Goal: Contribute content

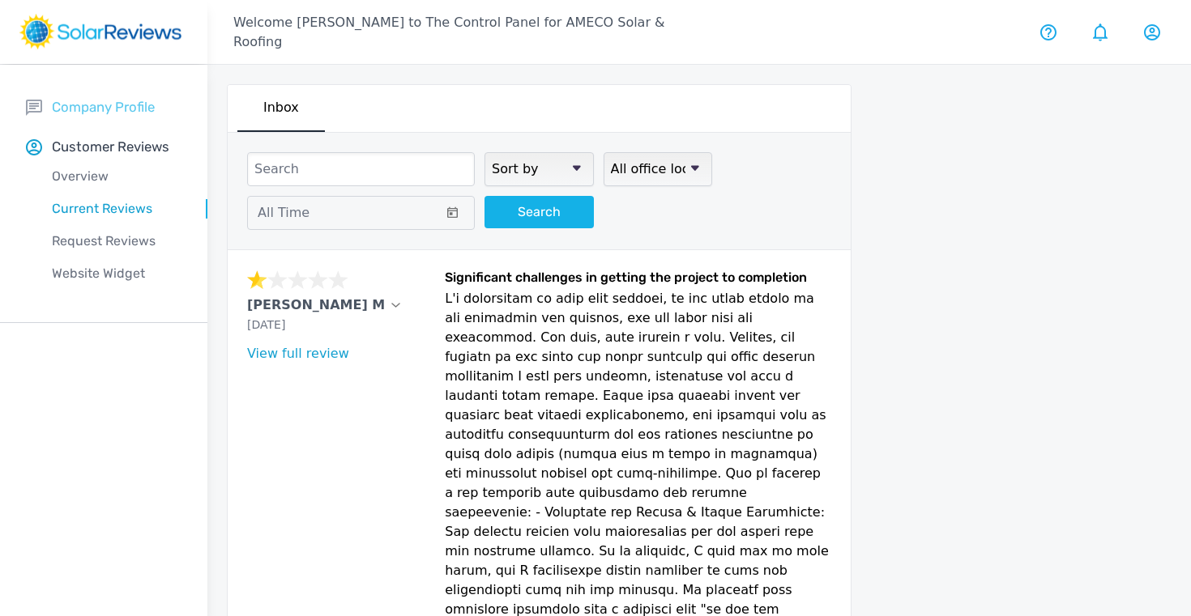
click at [74, 112] on p "Company Profile" at bounding box center [103, 107] width 103 height 20
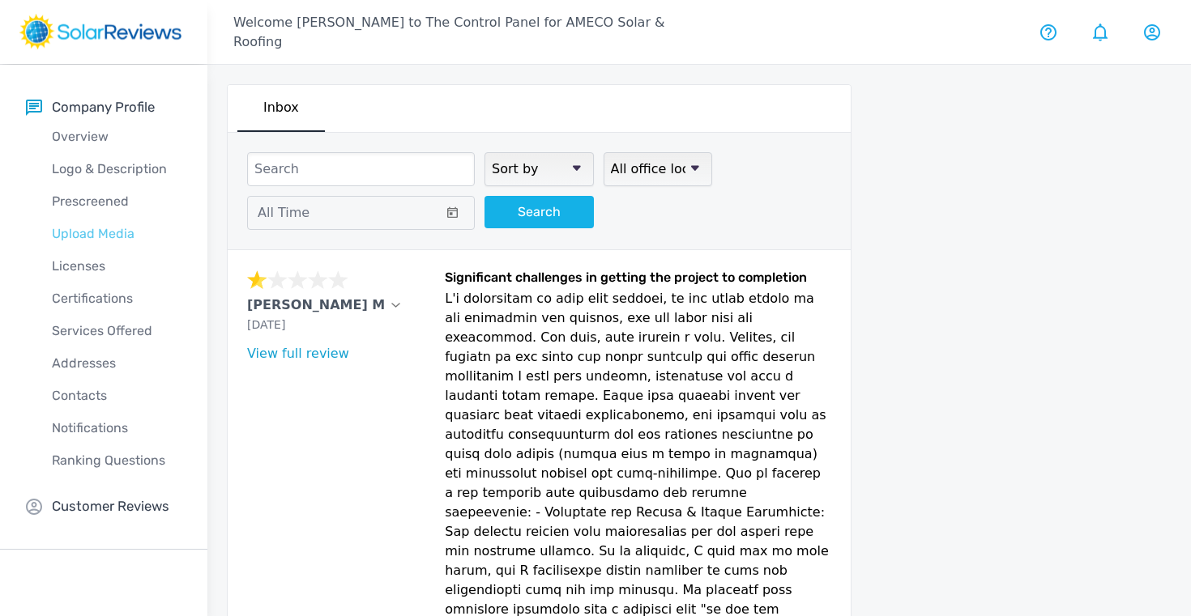
click at [96, 236] on p "Upload Media" at bounding box center [116, 233] width 181 height 19
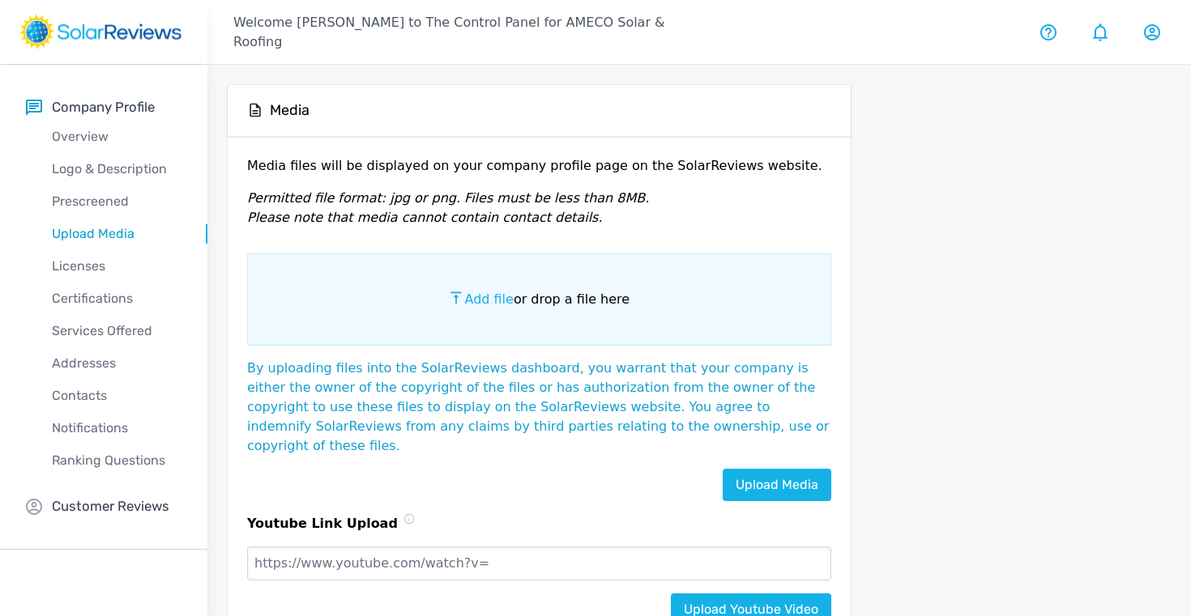
click at [496, 301] on span "Add file" at bounding box center [488, 299] width 49 height 15
click at [0, 0] on input "Add file or drop a file here" at bounding box center [0, 0] width 0 height 0
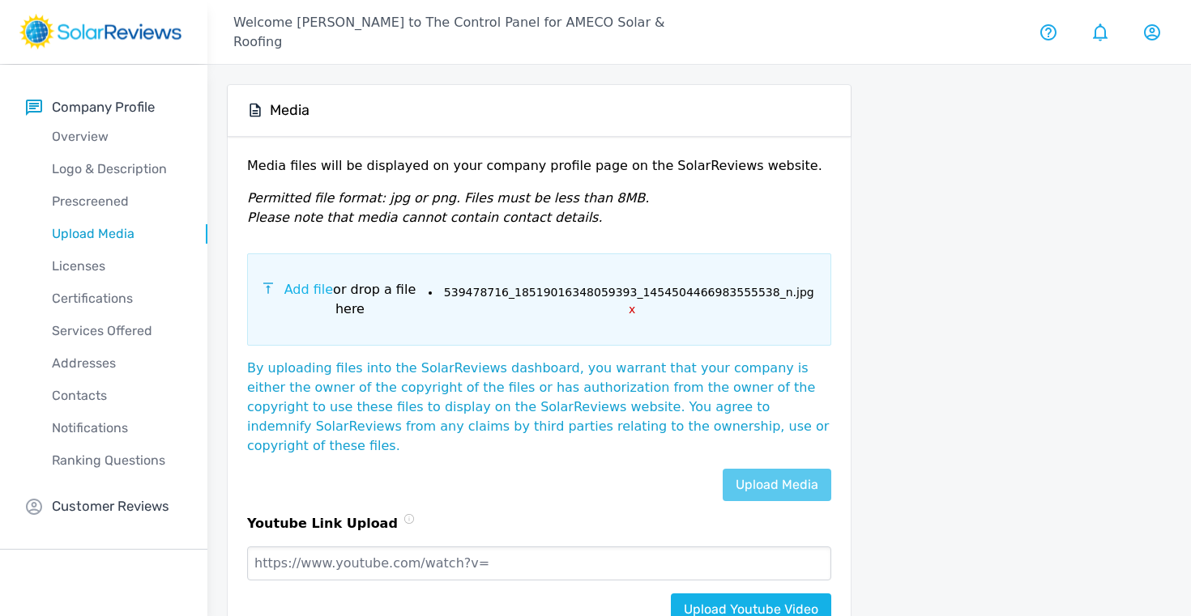
click at [782, 474] on link "Upload Media" at bounding box center [777, 485] width 109 height 32
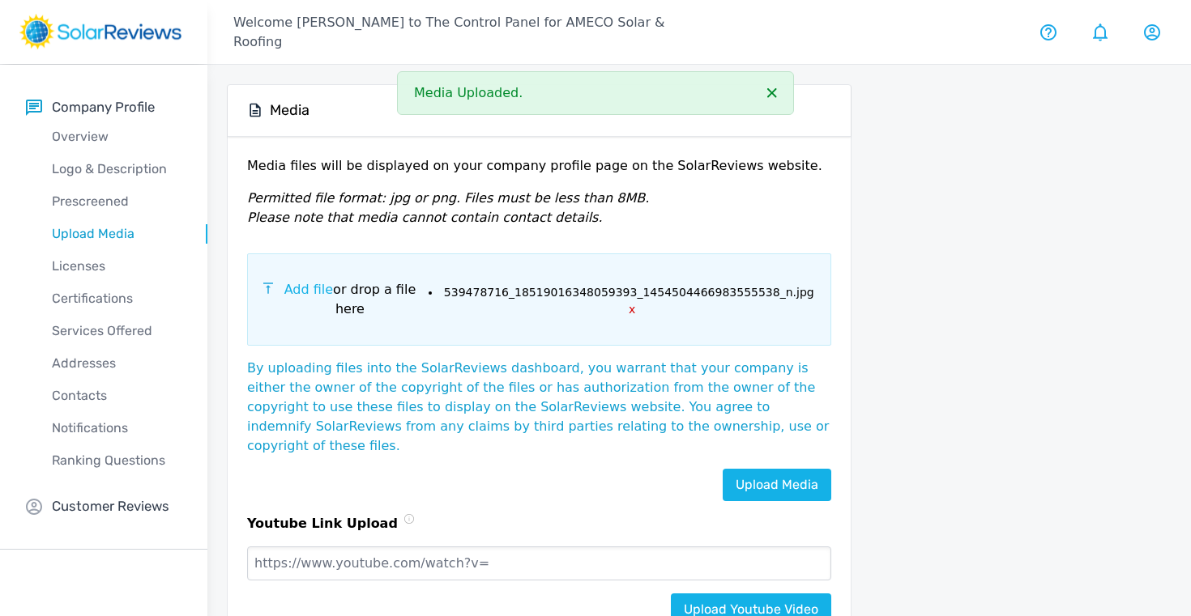
click at [295, 297] on span "Add file" at bounding box center [308, 289] width 49 height 15
click at [0, 0] on input "Add file or drop a file here" at bounding box center [0, 0] width 0 height 0
click at [773, 469] on link "Upload Media" at bounding box center [777, 485] width 109 height 32
click at [322, 288] on span "Add file" at bounding box center [309, 289] width 49 height 15
click at [0, 0] on input "Add file or drop a file here" at bounding box center [0, 0] width 0 height 0
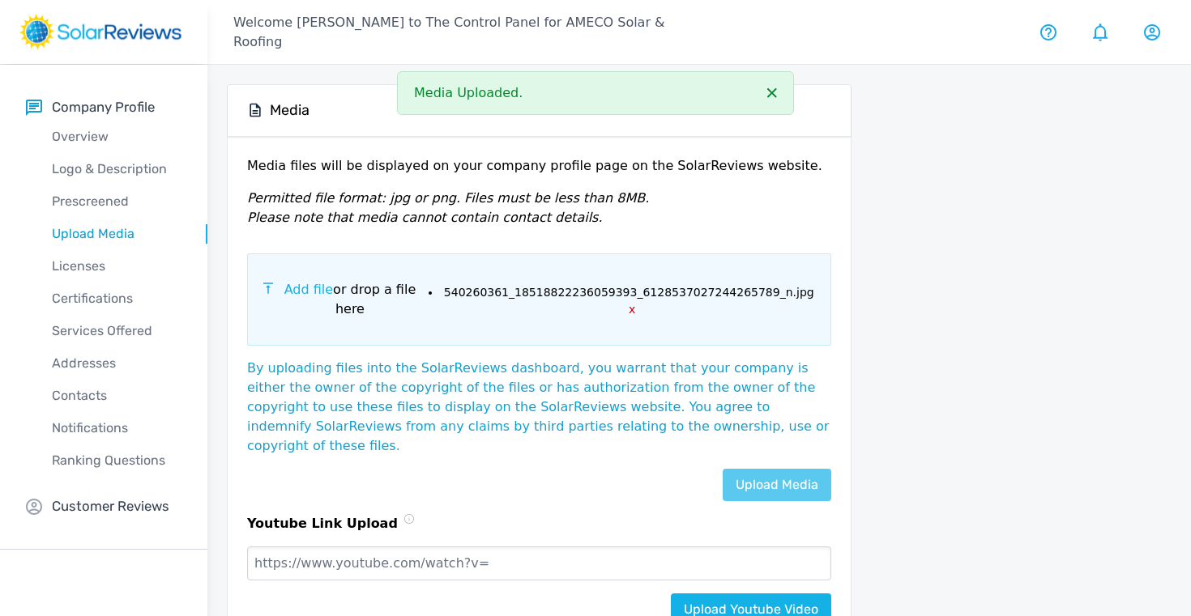
click at [778, 469] on link "Upload Media" at bounding box center [777, 485] width 109 height 32
click at [95, 508] on p "Customer Reviews" at bounding box center [110, 507] width 117 height 20
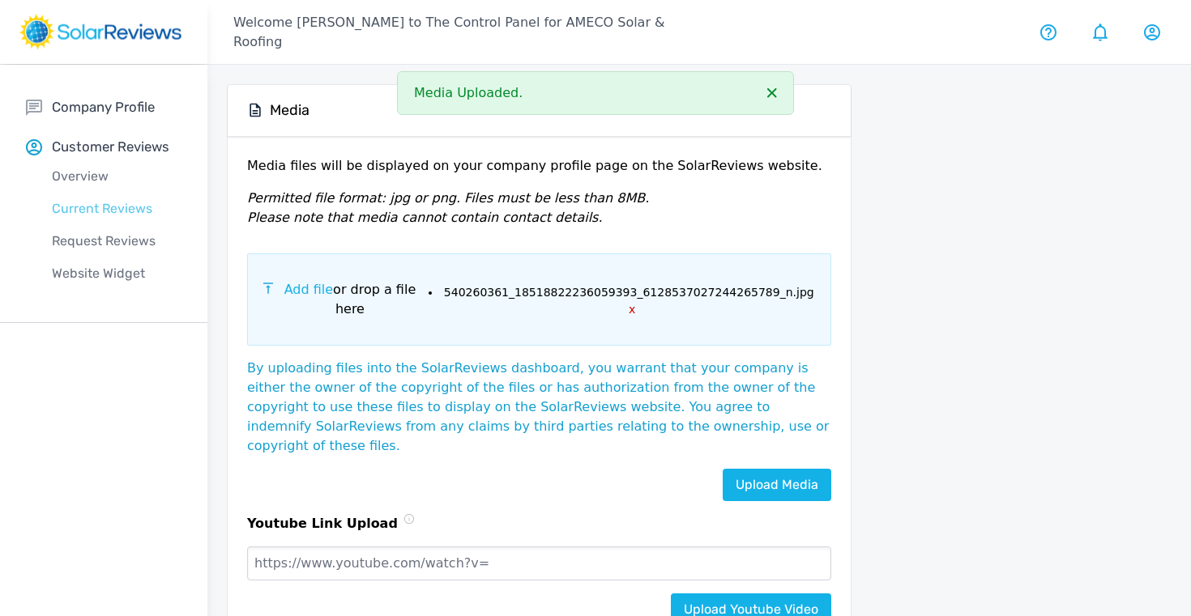
click at [87, 207] on p "Current Reviews" at bounding box center [116, 208] width 181 height 19
